Goal: Find specific page/section: Find specific page/section

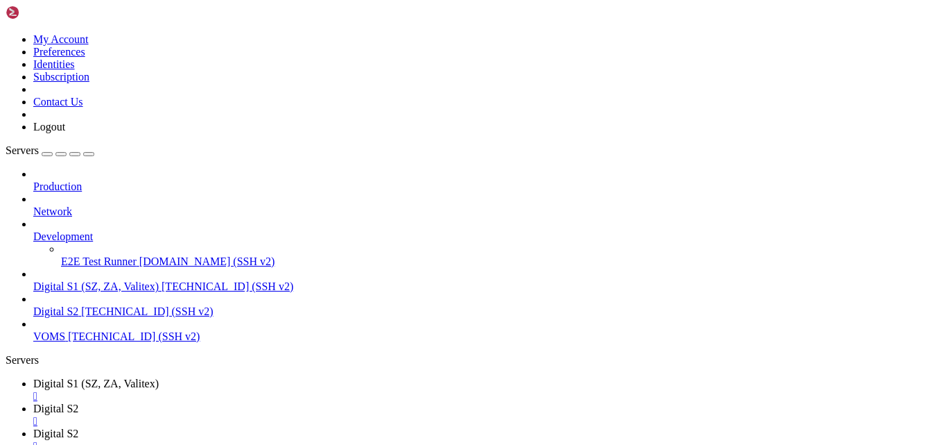
scroll to position [141, 0]
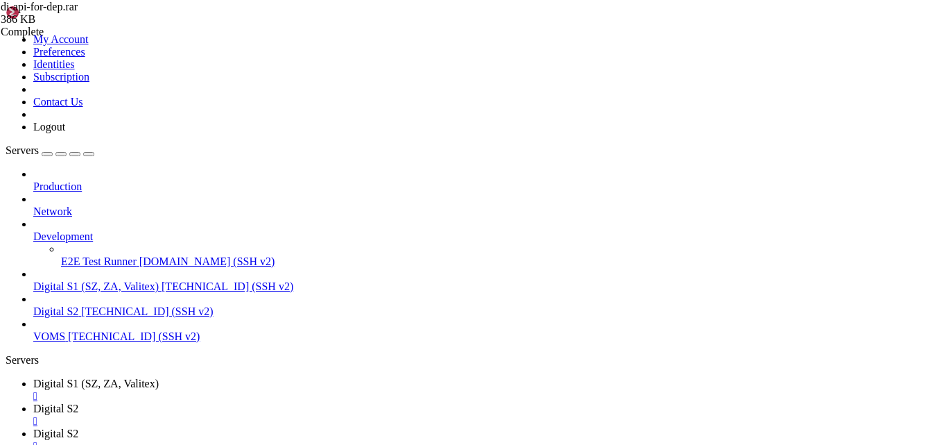
type input "/var/www/digitalInvoicing"
click at [139, 78] on div "Failed" at bounding box center [70, 72] width 139 height 12
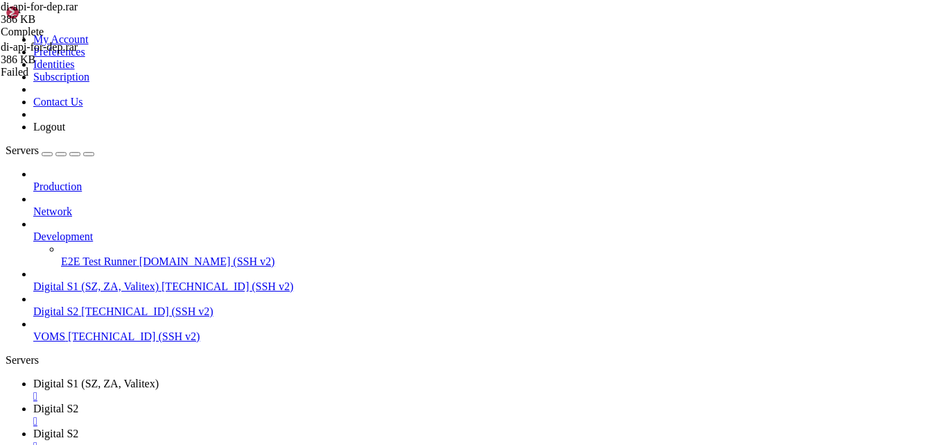
click at [139, 78] on div "Failed" at bounding box center [70, 72] width 139 height 12
click at [832, 219] on div "di-api-for-dep.rar 386 KB Complete di-api-for-dep.rar 386 KB Failed" at bounding box center [473, 222] width 947 height 445
click at [6, 343] on div "Production Network Development E2E Test Runner [DOMAIN_NAME] (SSH v2) Digital S…" at bounding box center [474, 255] width 936 height 175
